Goal: Information Seeking & Learning: Learn about a topic

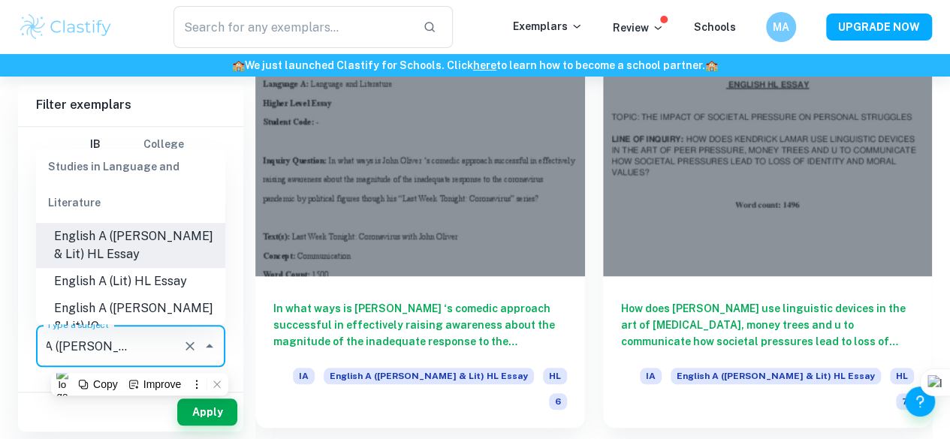
scroll to position [174, 0]
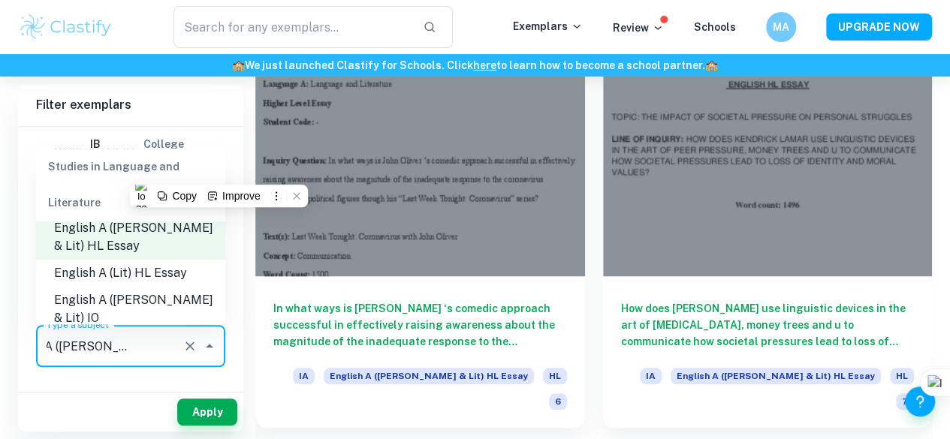
click at [153, 276] on li "English A (Lit) HL Essay" at bounding box center [130, 273] width 189 height 27
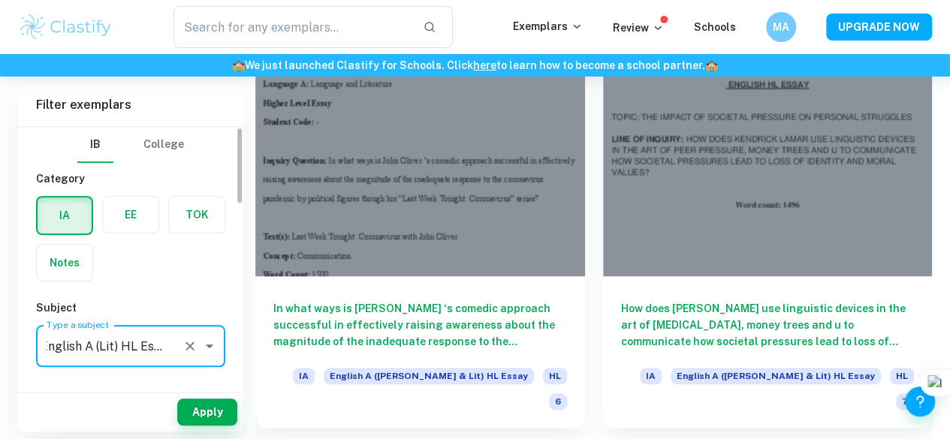
scroll to position [0, 5]
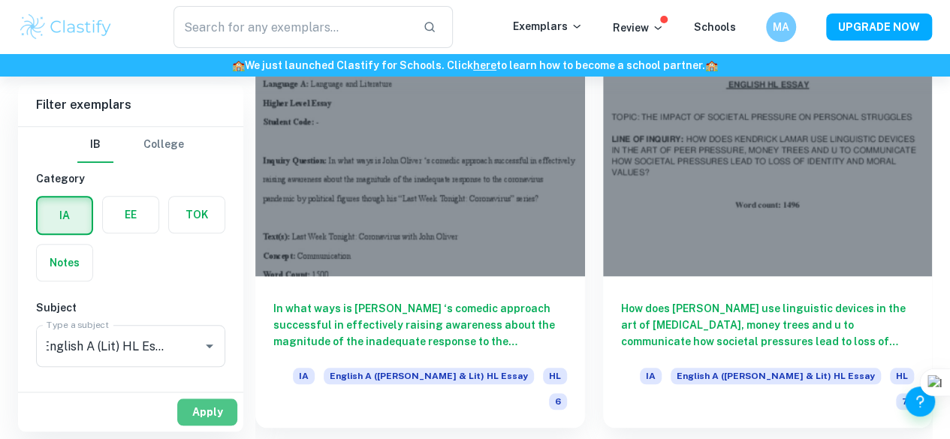
click at [186, 415] on button "Apply" at bounding box center [207, 412] width 60 height 27
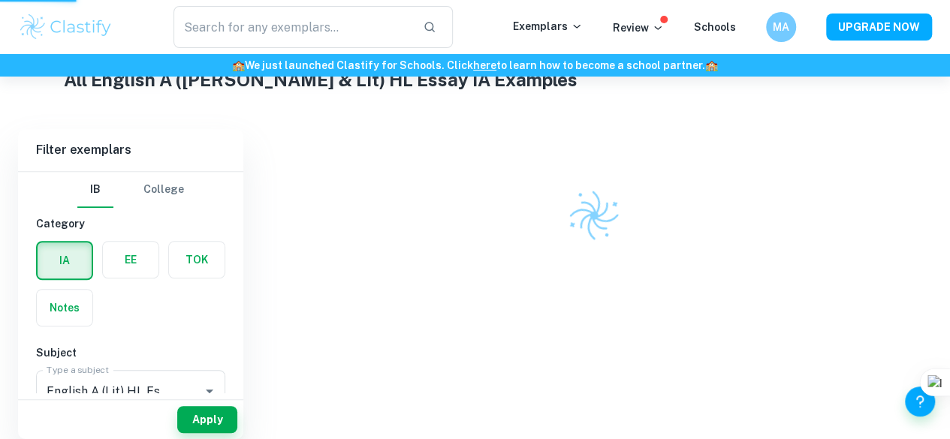
scroll to position [377, 0]
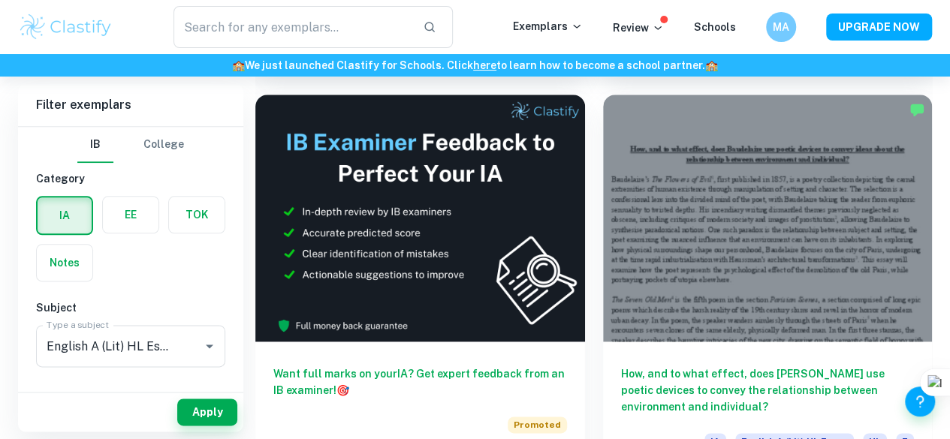
scroll to position [798, 0]
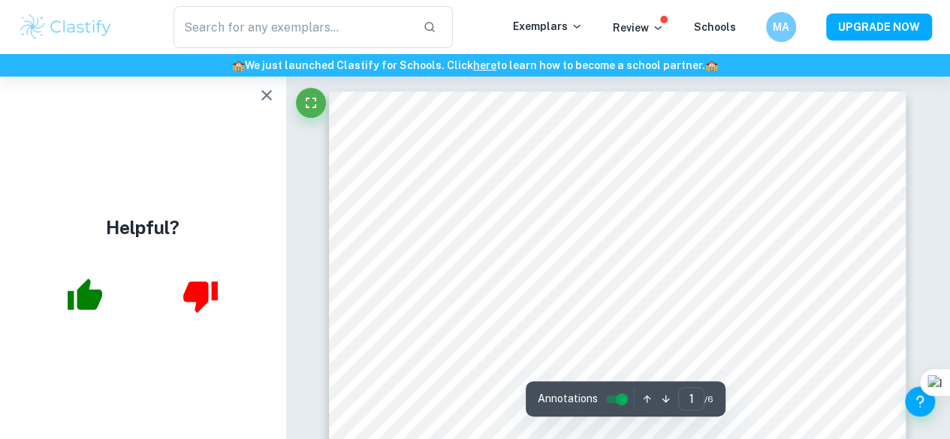
click at [277, 102] on button "button" at bounding box center [267, 95] width 30 height 30
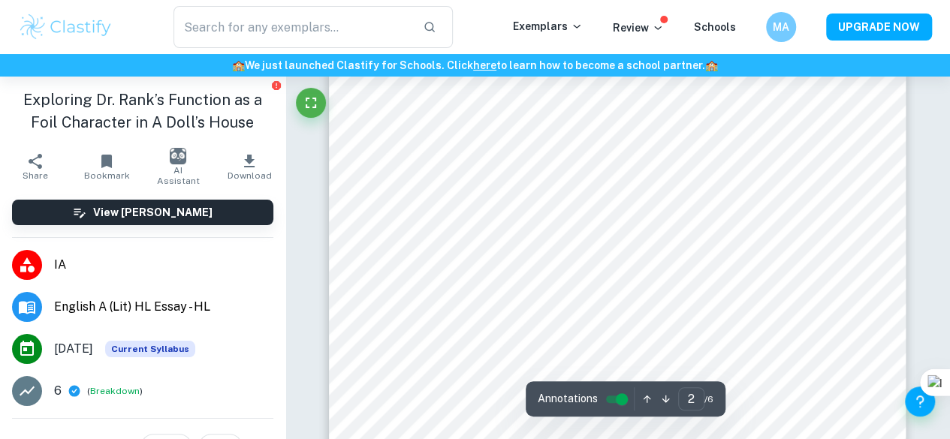
scroll to position [970, 0]
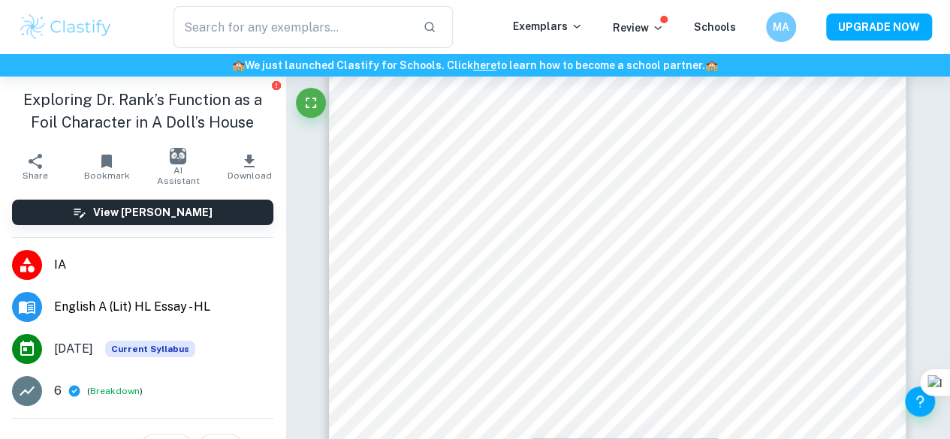
drag, startPoint x: 942, startPoint y: 133, endPoint x: 943, endPoint y: 110, distance: 22.6
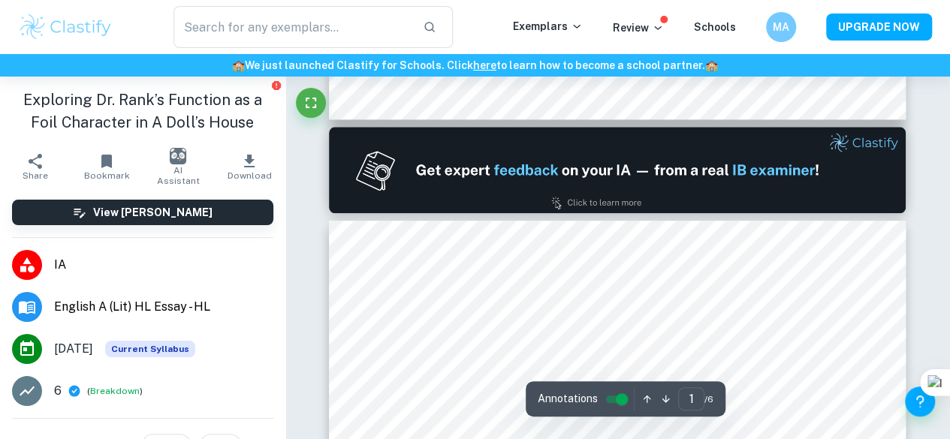
scroll to position [706, 0]
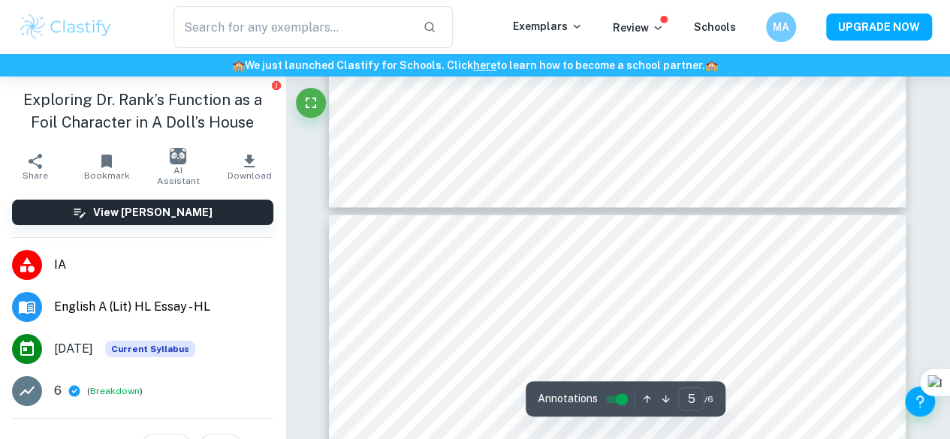
type input "6"
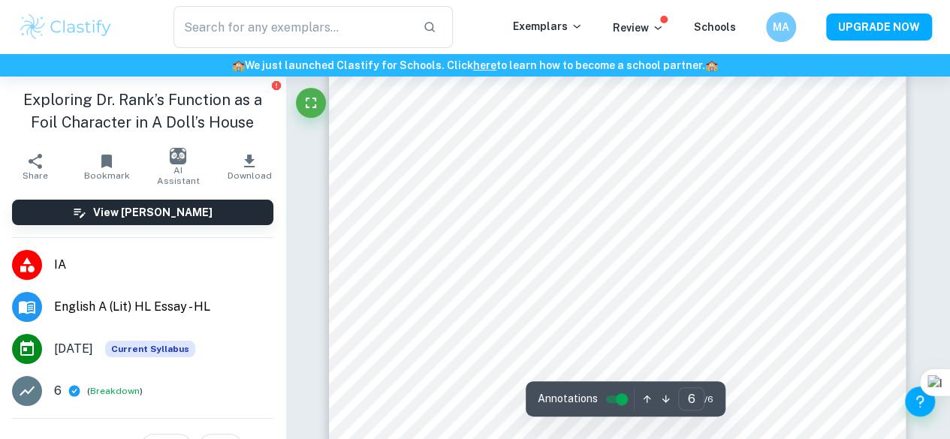
scroll to position [4367, 0]
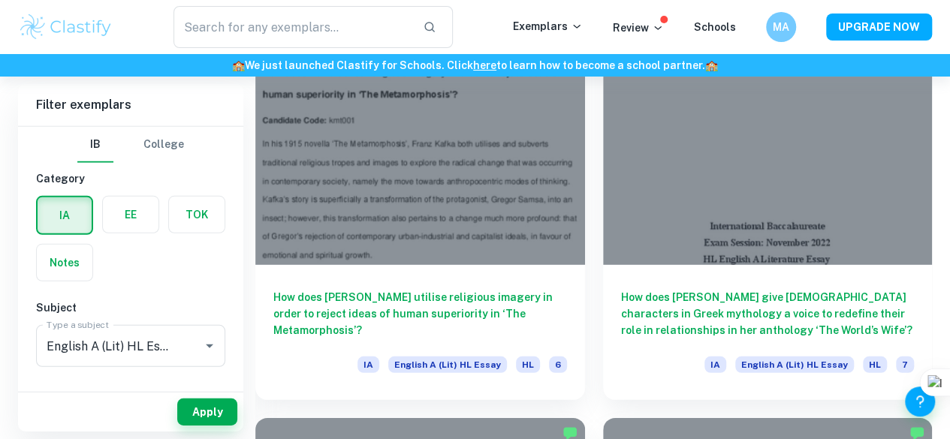
scroll to position [2053, 0]
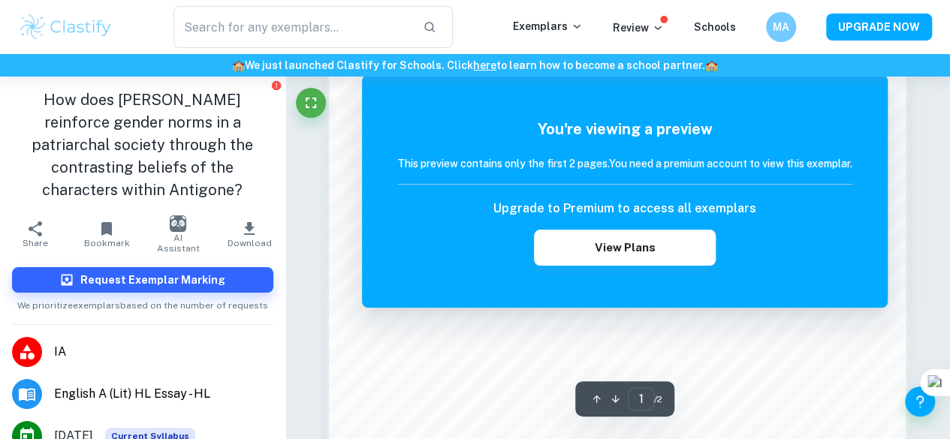
scroll to position [943, 0]
drag, startPoint x: 930, startPoint y: 289, endPoint x: 928, endPoint y: 360, distance: 71.4
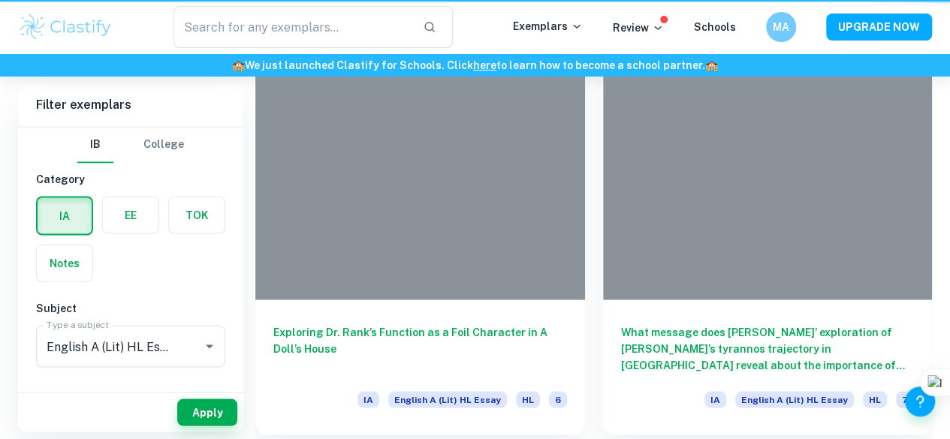
scroll to position [2053, 0]
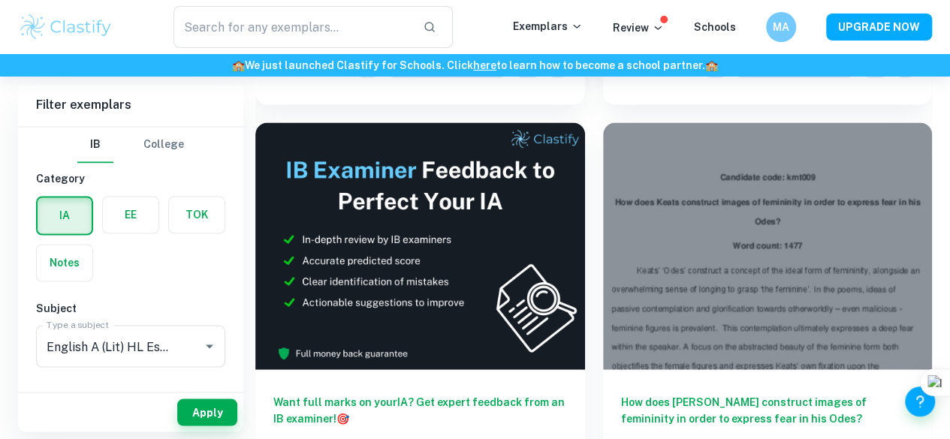
scroll to position [4042, 0]
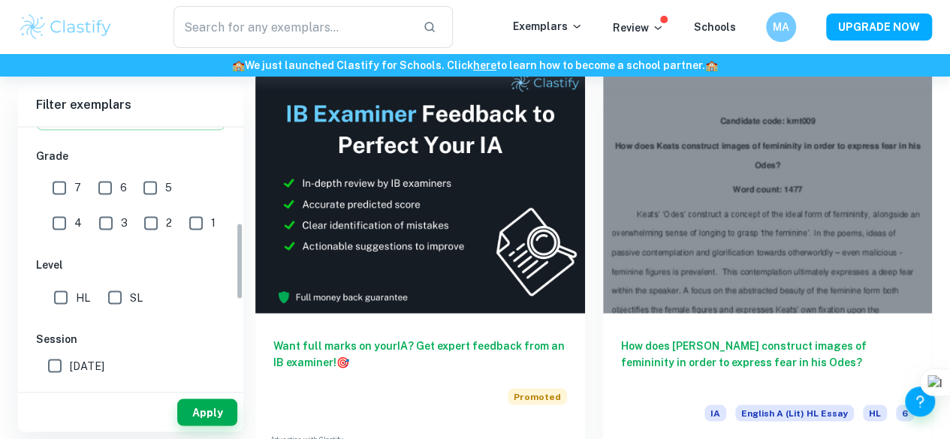
drag, startPoint x: 237, startPoint y: 146, endPoint x: 221, endPoint y: 240, distance: 94.5
click at [221, 240] on div "IB College Category IA EE TOK Notes Subject Type a subject English A (Lit) HL E…" at bounding box center [130, 256] width 225 height 259
click at [97, 197] on input "6" at bounding box center [105, 190] width 30 height 30
checkbox input "true"
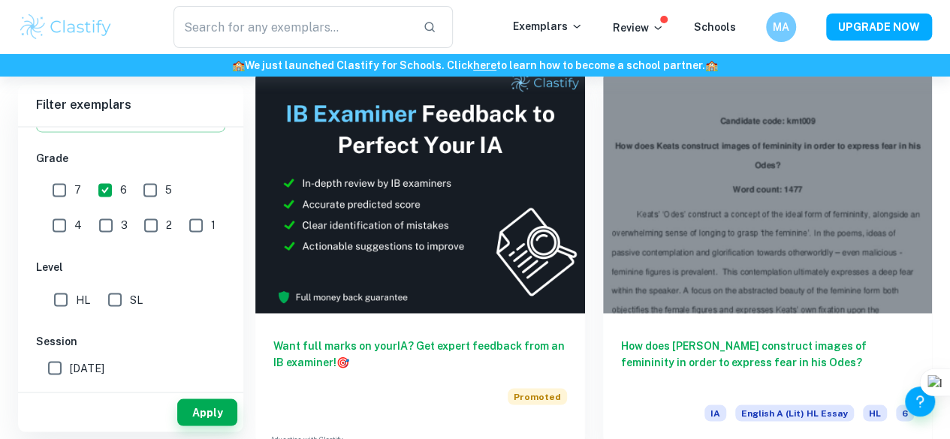
click at [63, 187] on input "7" at bounding box center [59, 190] width 30 height 30
checkbox input "true"
click at [200, 415] on button "Apply" at bounding box center [207, 412] width 60 height 27
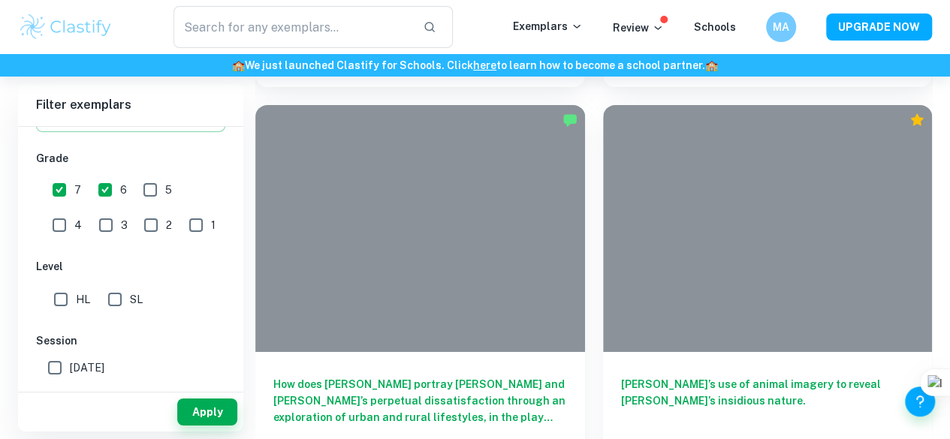
scroll to position [2411, 0]
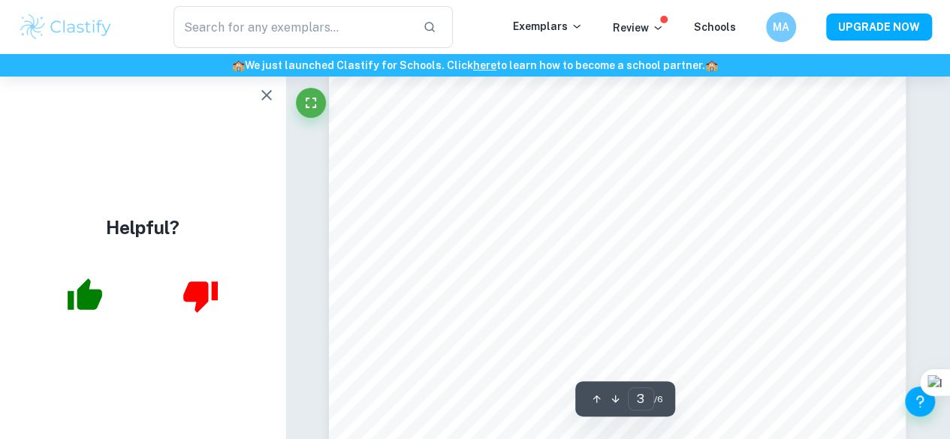
scroll to position [2157, 0]
click at [270, 92] on icon "button" at bounding box center [266, 95] width 11 height 11
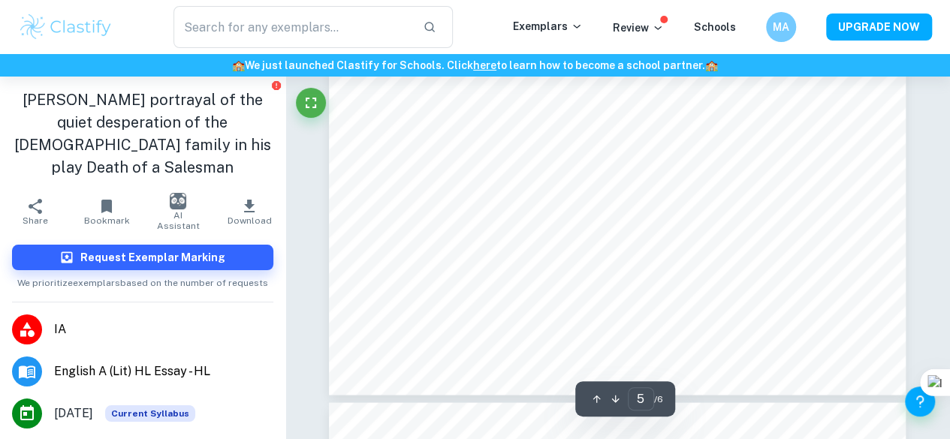
type input "6"
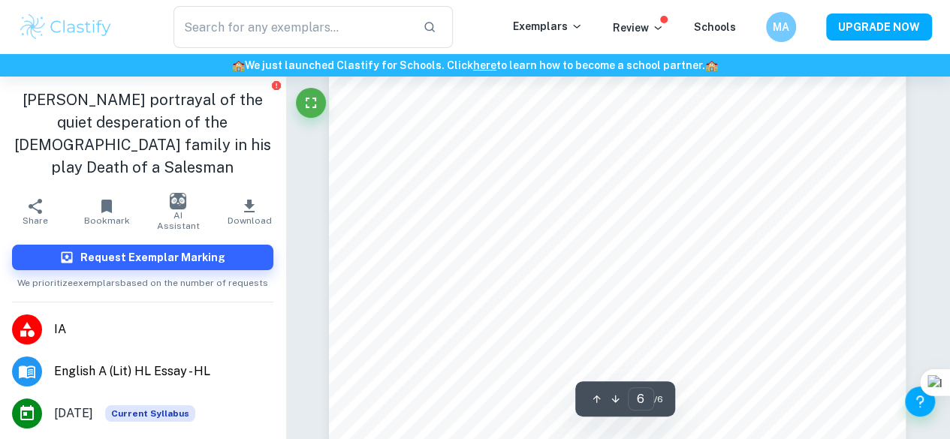
scroll to position [4524, 0]
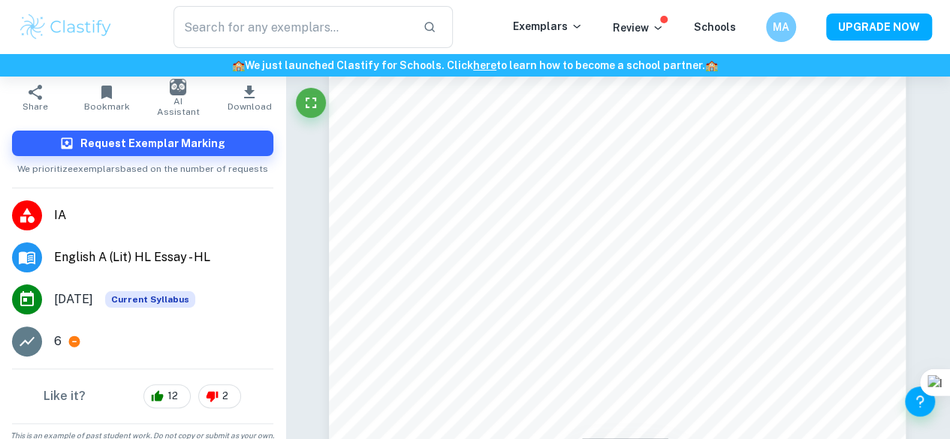
scroll to position [120, 0]
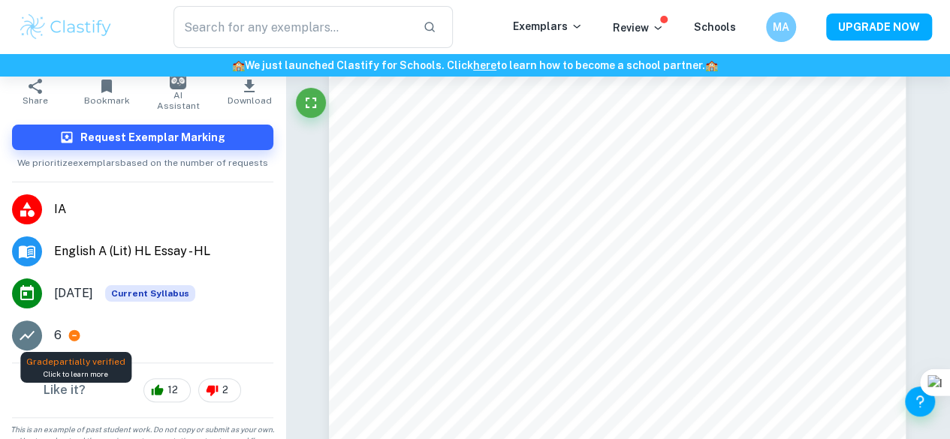
click at [75, 337] on icon at bounding box center [74, 335] width 11 height 11
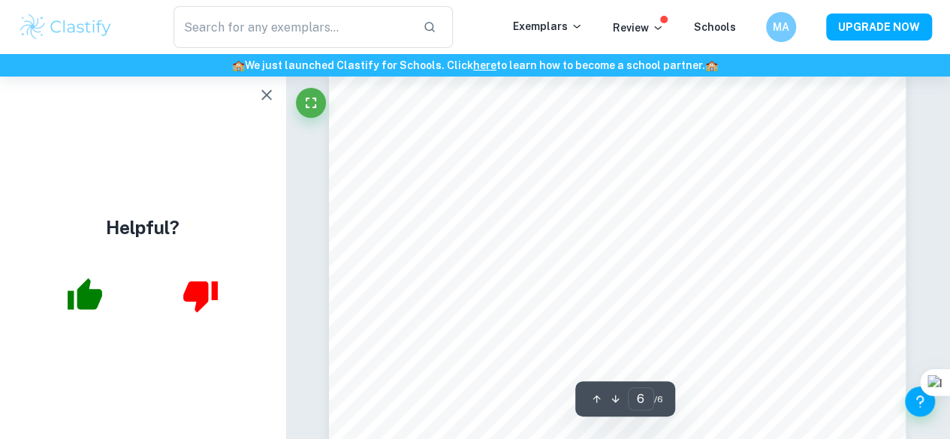
scroll to position [0, 0]
click at [266, 81] on button "button" at bounding box center [267, 95] width 30 height 30
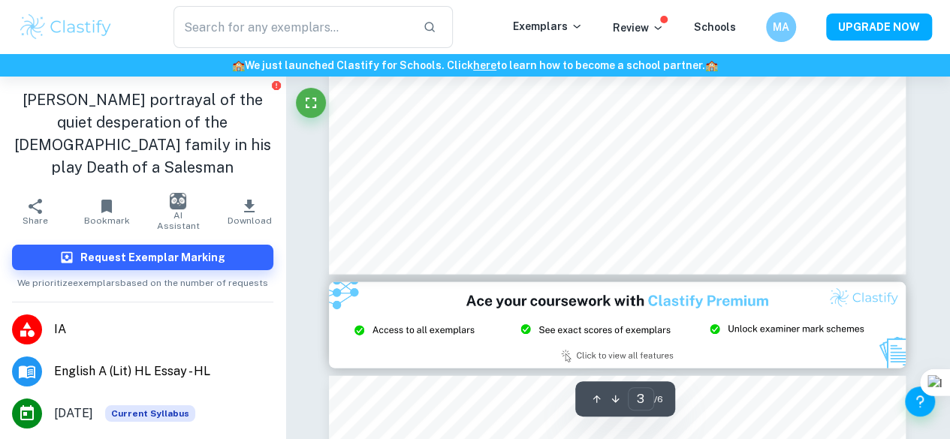
type input "2"
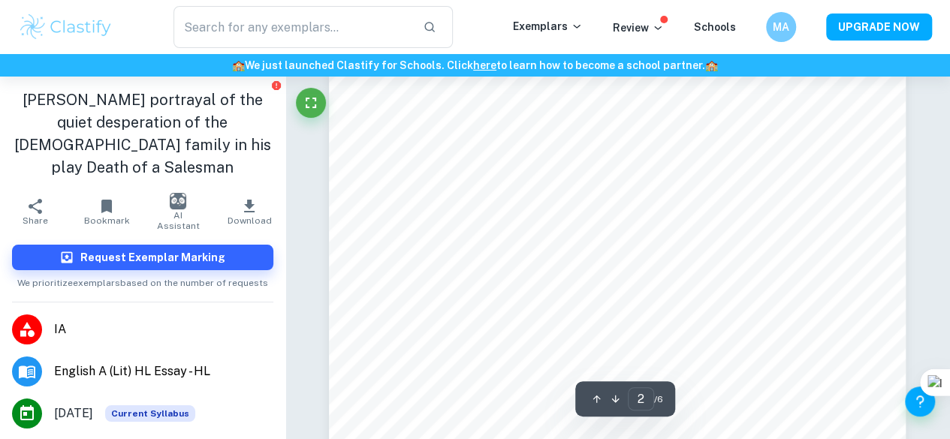
scroll to position [907, 0]
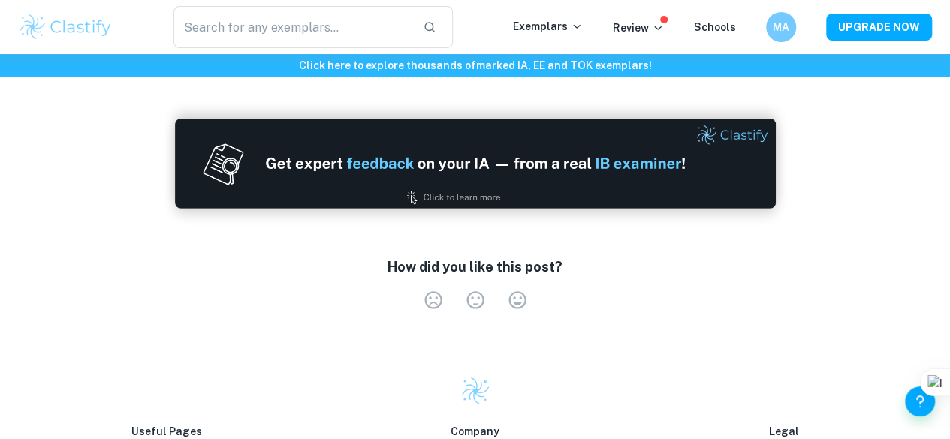
scroll to position [2313, 0]
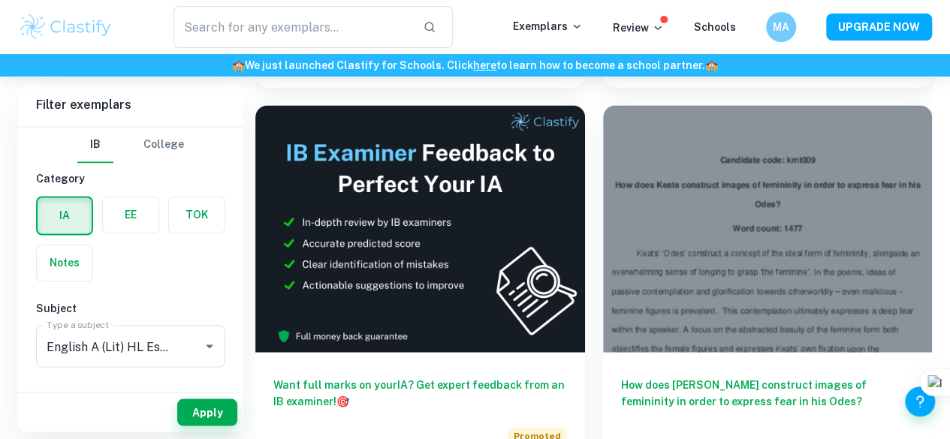
scroll to position [3974, 0]
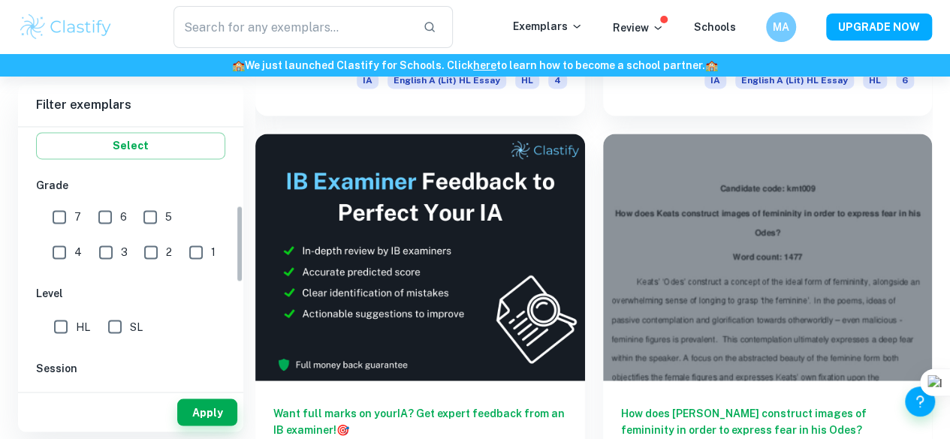
drag, startPoint x: 236, startPoint y: 139, endPoint x: 226, endPoint y: 222, distance: 83.2
click at [226, 222] on div "IB College Category IA EE TOK Notes Subject Type a subject English A (Lit) HL E…" at bounding box center [130, 256] width 225 height 259
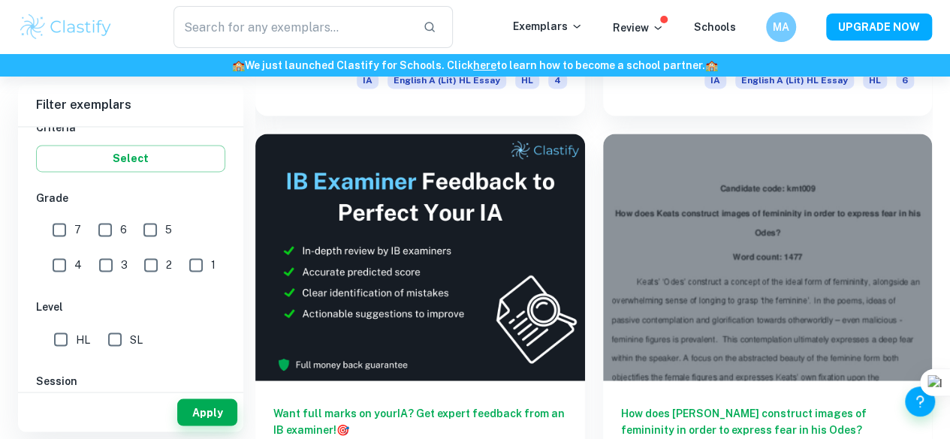
click at [96, 234] on input "6" at bounding box center [105, 230] width 30 height 30
checkbox input "true"
click at [59, 228] on input "7" at bounding box center [59, 230] width 30 height 30
checkbox input "true"
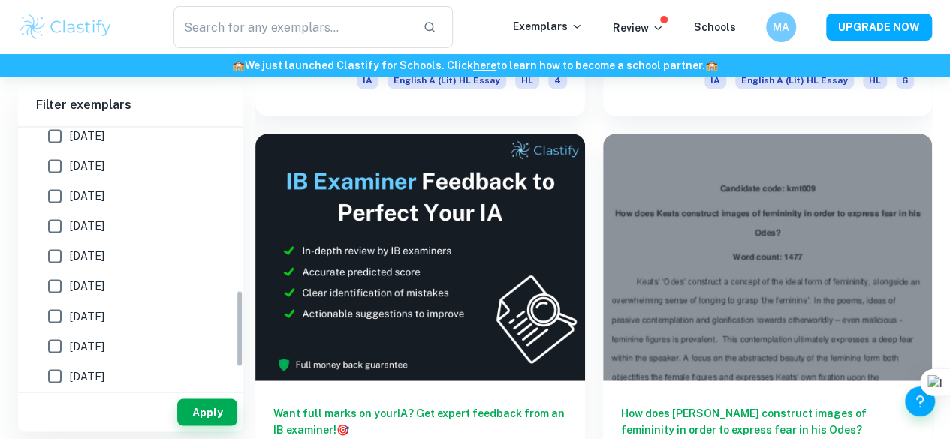
scroll to position [607, 0]
drag, startPoint x: 237, startPoint y: 217, endPoint x: 240, endPoint y: 334, distance: 117.2
click at [240, 334] on div "IB College Category IA EE TOK Notes Subject Type a subject English A (Lit) HL E…" at bounding box center [130, 256] width 225 height 259
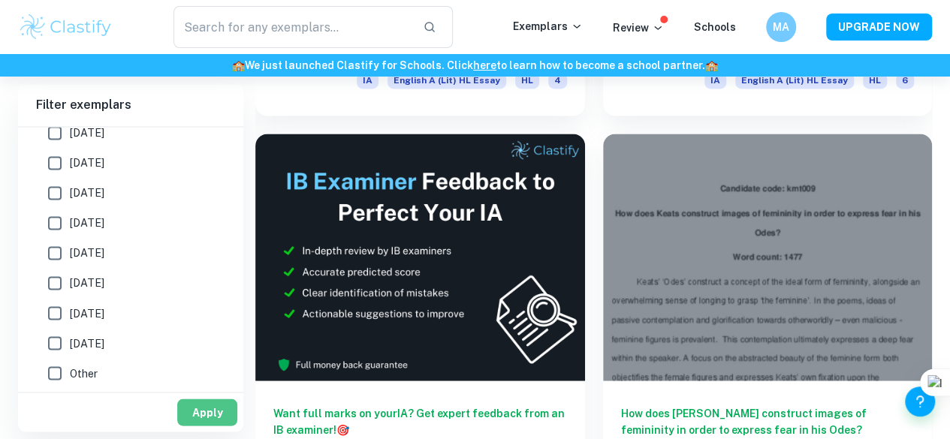
click at [209, 400] on button "Apply" at bounding box center [207, 412] width 60 height 27
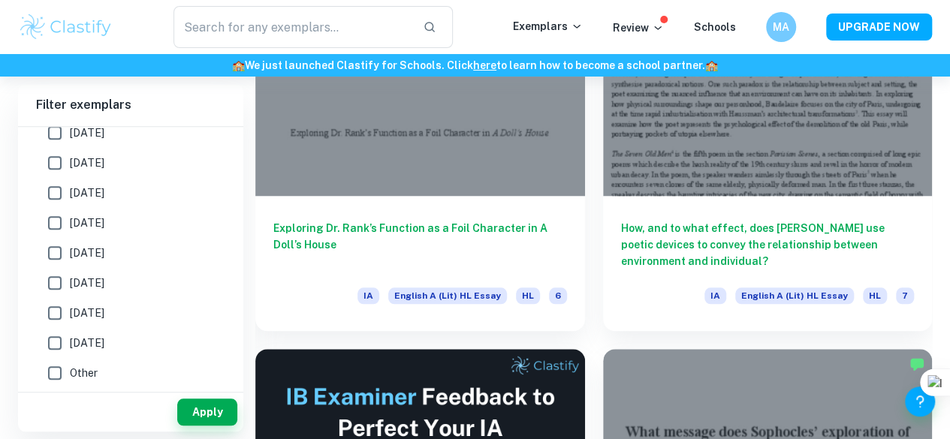
scroll to position [659, 0]
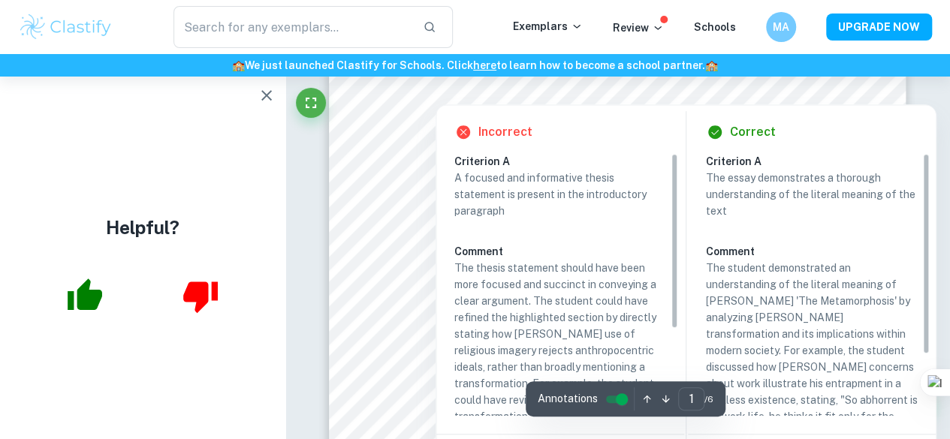
scroll to position [360, 0]
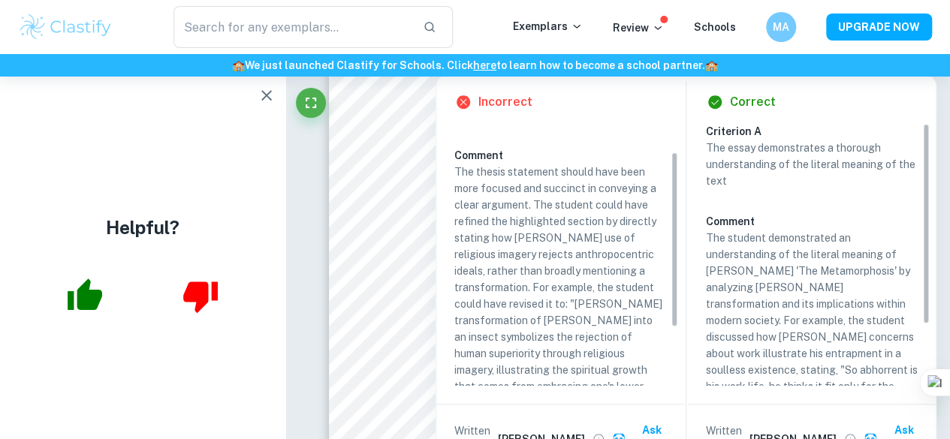
drag, startPoint x: 673, startPoint y: 205, endPoint x: 674, endPoint y: 249, distance: 43.6
click at [674, 249] on div "Criterion A A focused and informative thesis statement is present in the introd…" at bounding box center [566, 254] width 224 height 263
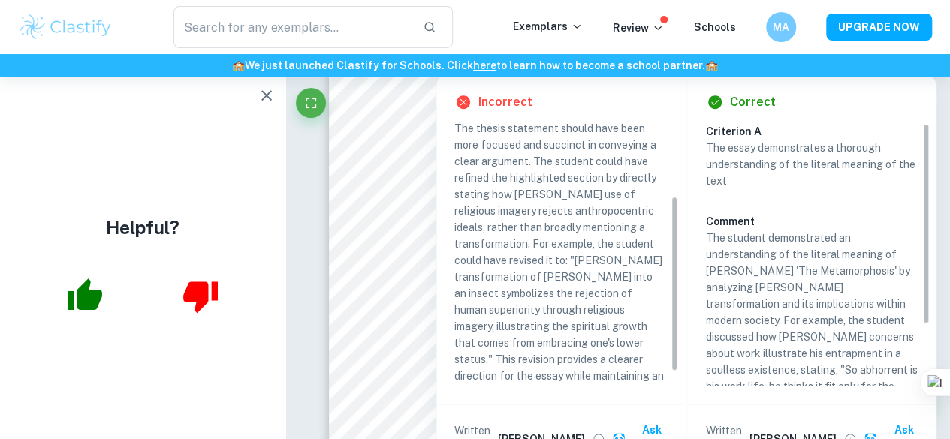
drag, startPoint x: 674, startPoint y: 249, endPoint x: 676, endPoint y: 279, distance: 30.9
click at [676, 279] on div "Criterion A A focused and informative thesis statement is present in the introd…" at bounding box center [566, 254] width 224 height 263
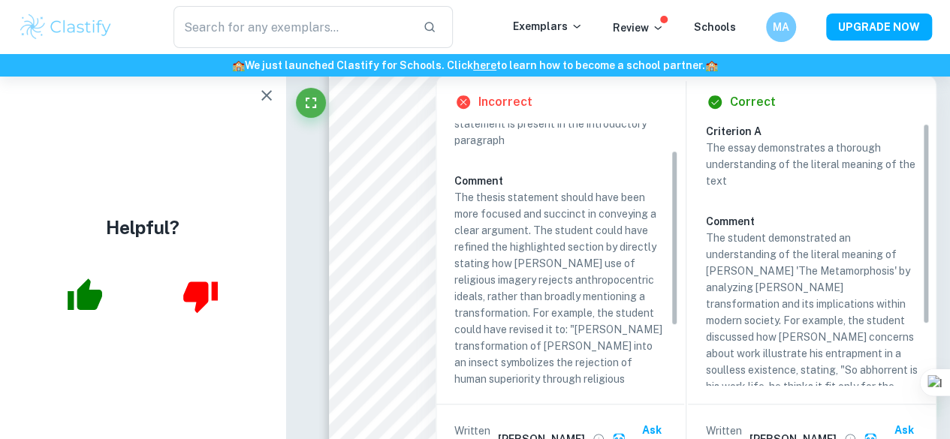
scroll to position [36, 0]
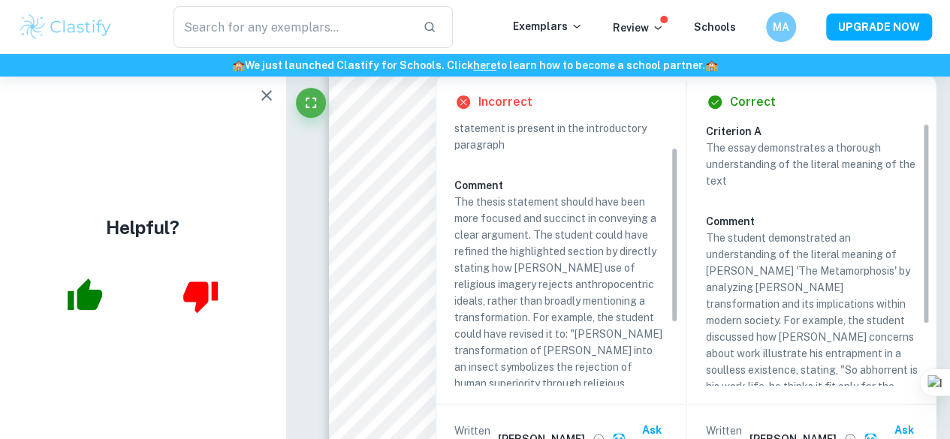
drag, startPoint x: 676, startPoint y: 279, endPoint x: 668, endPoint y: 230, distance: 50.1
click at [668, 230] on div "Criterion A A focused and informative thesis statement is present in the introd…" at bounding box center [566, 254] width 224 height 263
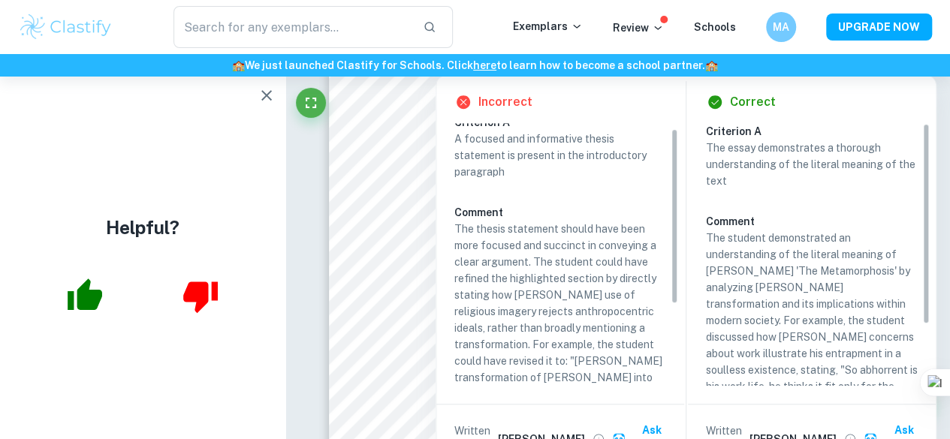
scroll to position [0, 0]
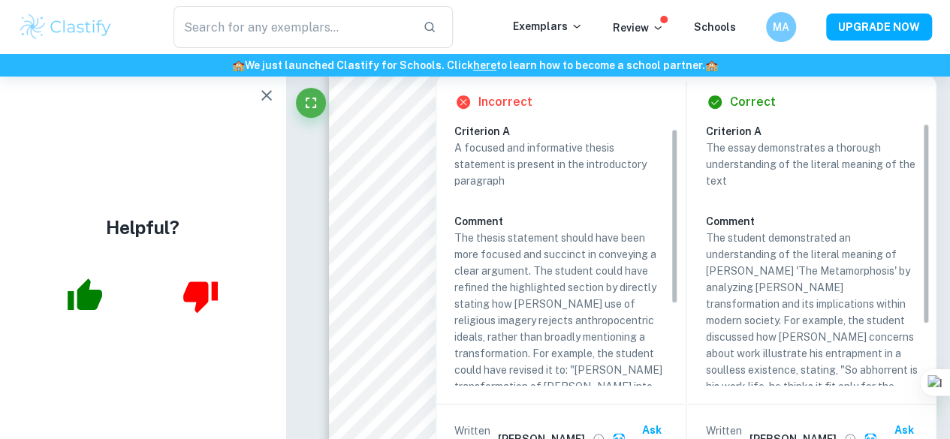
drag, startPoint x: 671, startPoint y: 231, endPoint x: 669, endPoint y: 201, distance: 29.4
click at [669, 201] on div "Criterion A A focused and informative thesis statement is present in the introd…" at bounding box center [566, 254] width 224 height 263
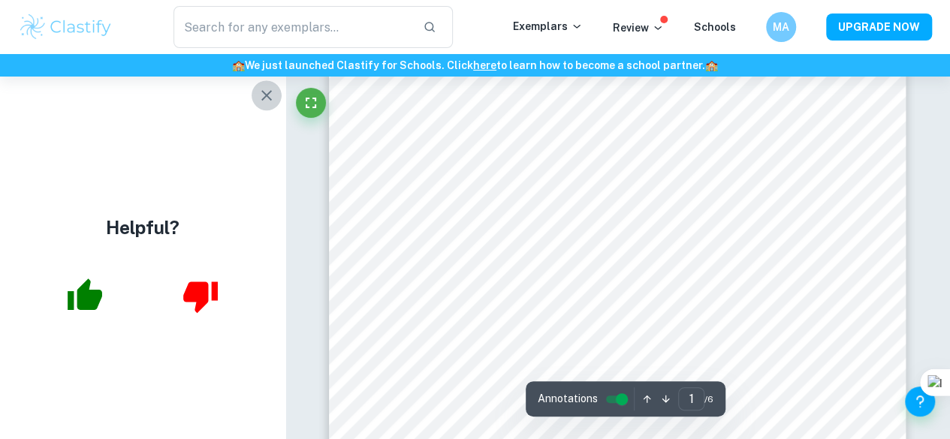
click at [261, 100] on icon "button" at bounding box center [266, 95] width 11 height 11
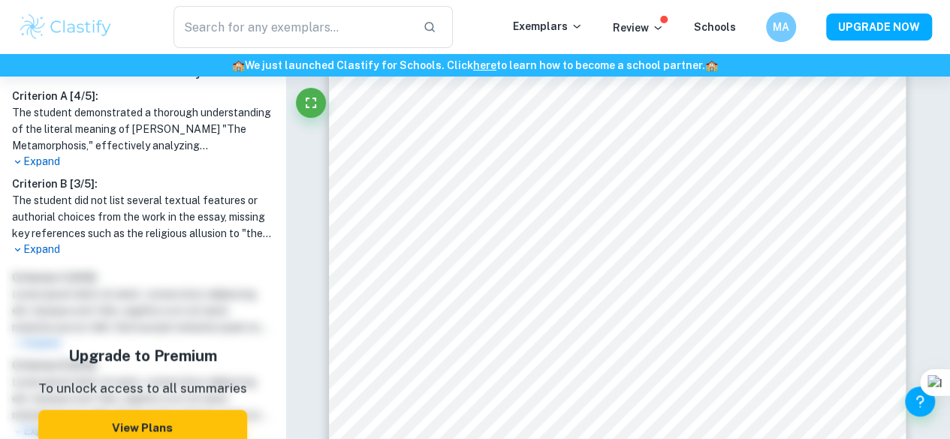
scroll to position [463, 0]
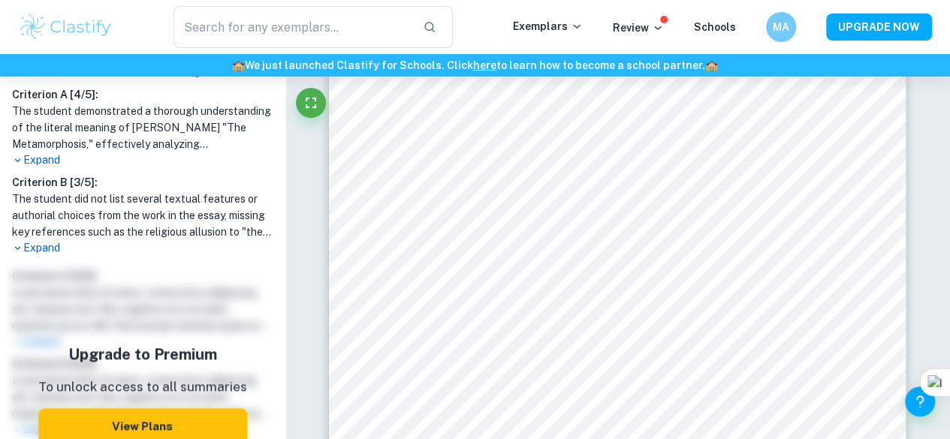
click at [269, 309] on div "Examiner's summary Criterion A [ 4 / 5 ]: The student demonstrated a thorough u…" at bounding box center [142, 293] width 285 height 475
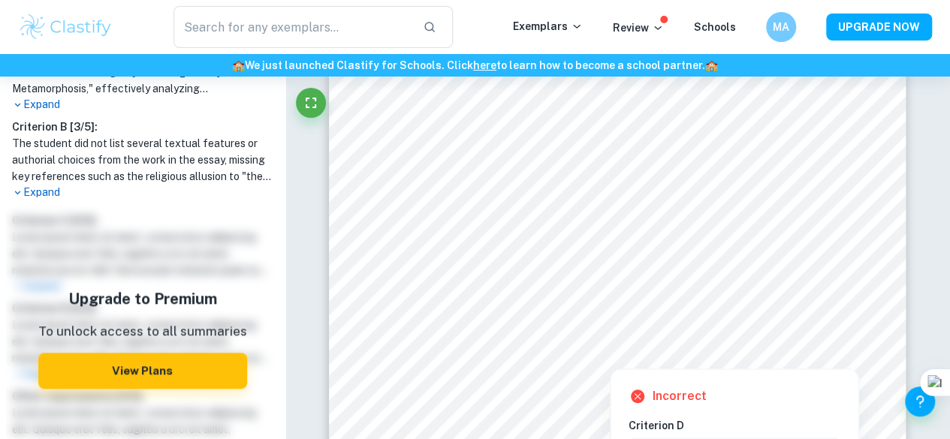
scroll to position [523, 0]
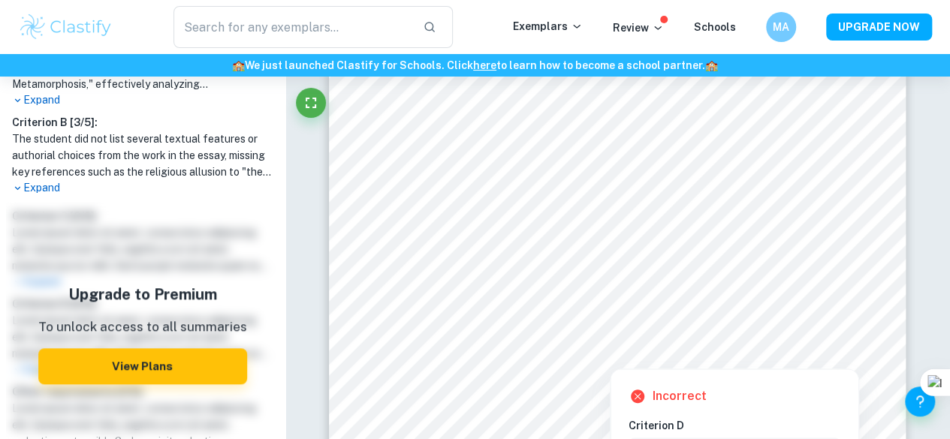
click at [772, 309] on div at bounding box center [773, 313] width 115 height 28
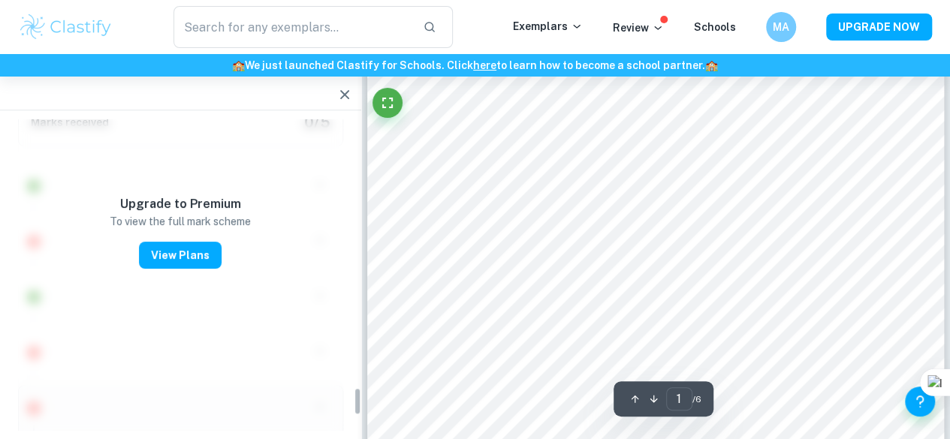
scroll to position [2949, 0]
